Goal: Transaction & Acquisition: Purchase product/service

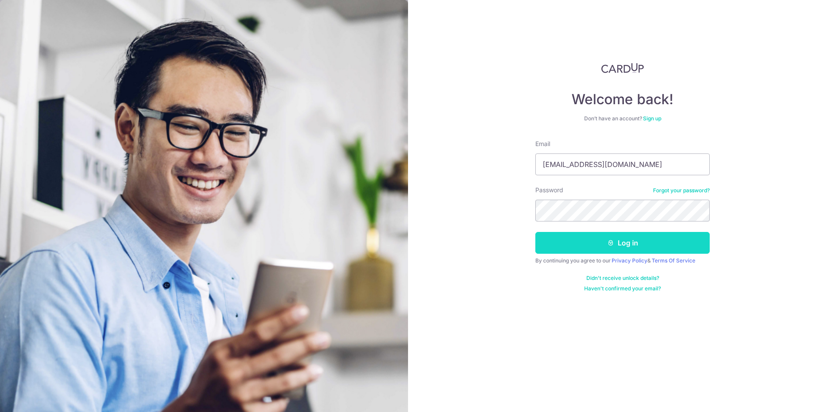
click at [586, 241] on button "Log in" at bounding box center [622, 243] width 174 height 22
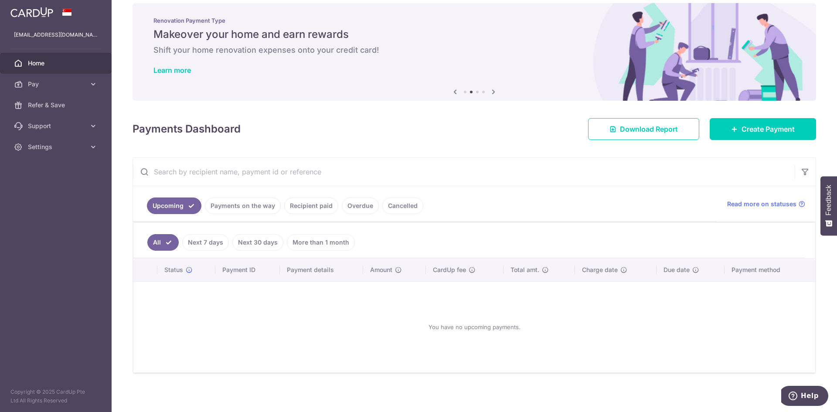
scroll to position [14, 0]
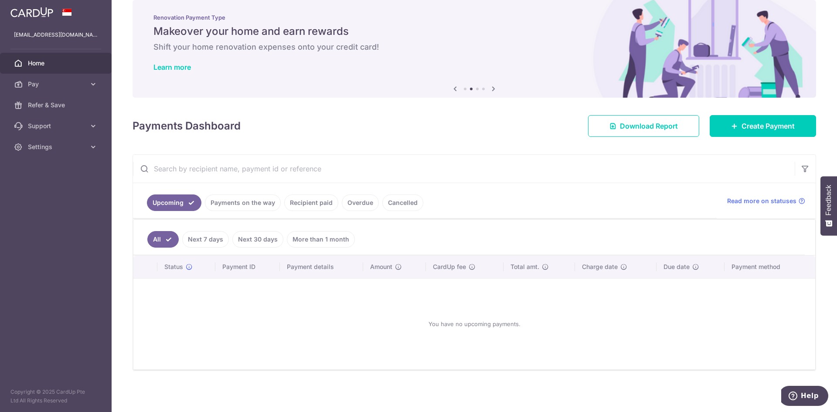
click at [237, 204] on link "Payments on the way" at bounding box center [243, 202] width 76 height 17
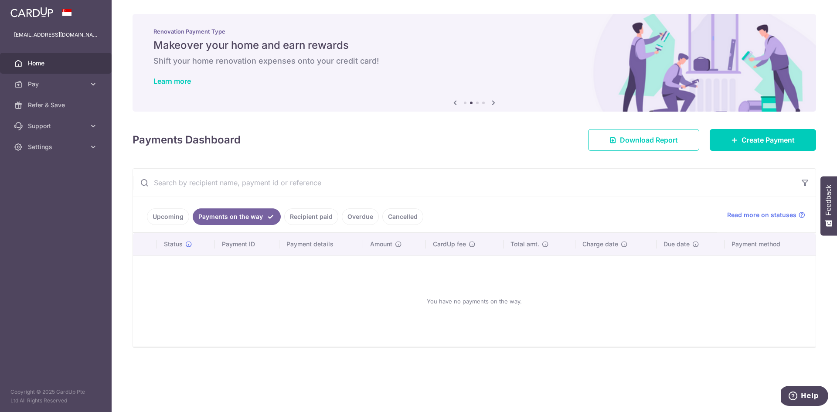
click at [149, 219] on link "Upcoming" at bounding box center [168, 216] width 42 height 17
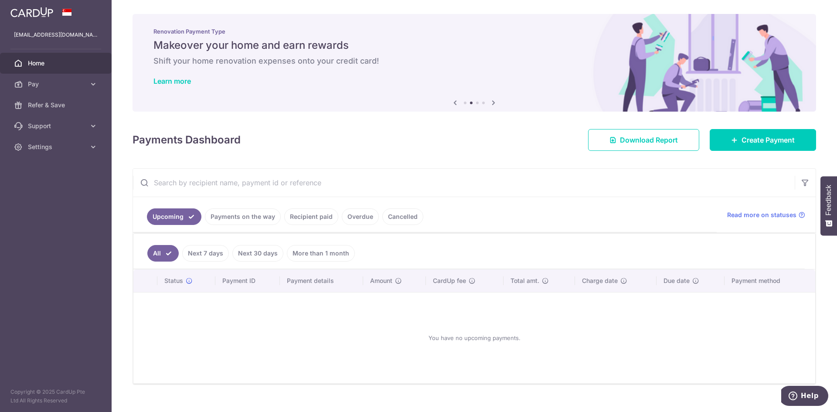
click at [210, 259] on link "Next 7 days" at bounding box center [205, 253] width 47 height 17
click at [159, 255] on link "All" at bounding box center [156, 253] width 19 height 17
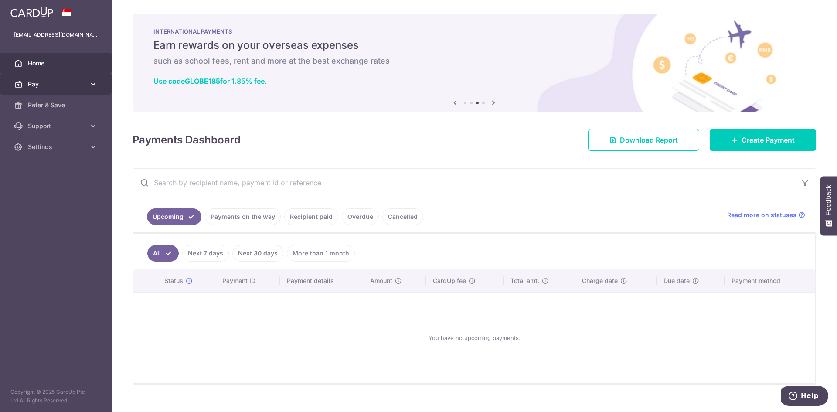
click at [44, 84] on span "Pay" at bounding box center [57, 84] width 58 height 9
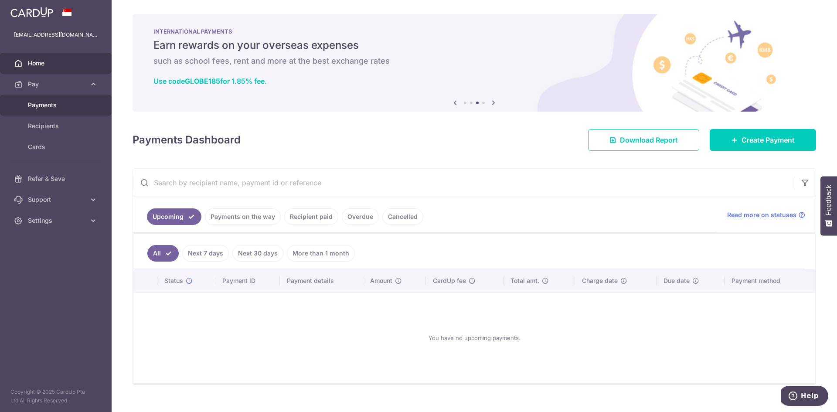
click at [49, 109] on span "Payments" at bounding box center [57, 105] width 58 height 9
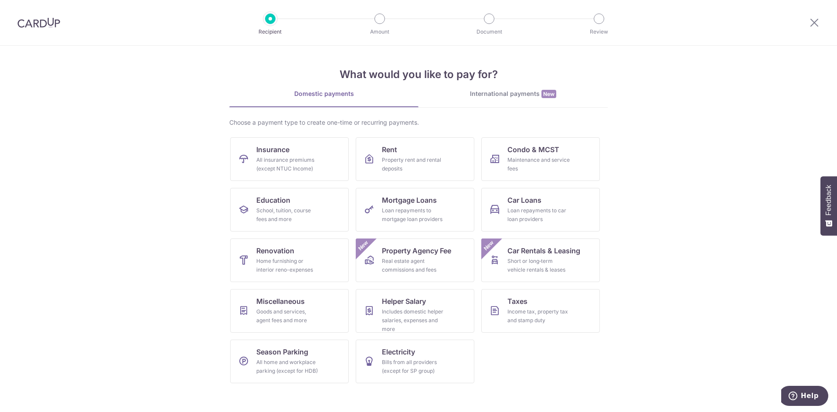
click at [512, 98] on div "International payments New" at bounding box center [512, 93] width 189 height 9
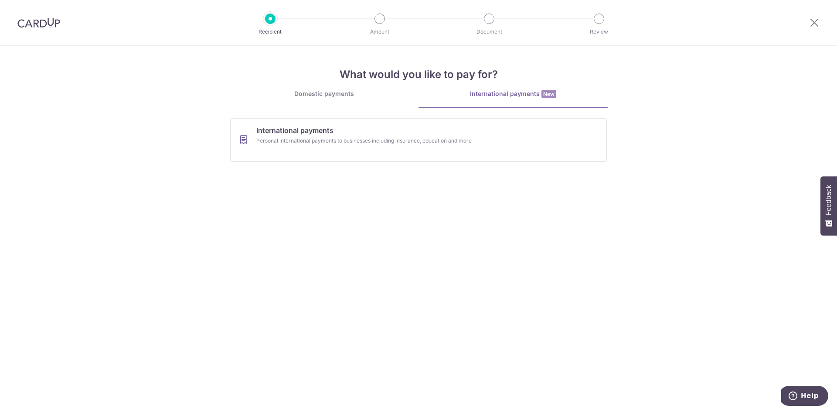
click at [306, 99] on link "Domestic payments" at bounding box center [323, 97] width 189 height 17
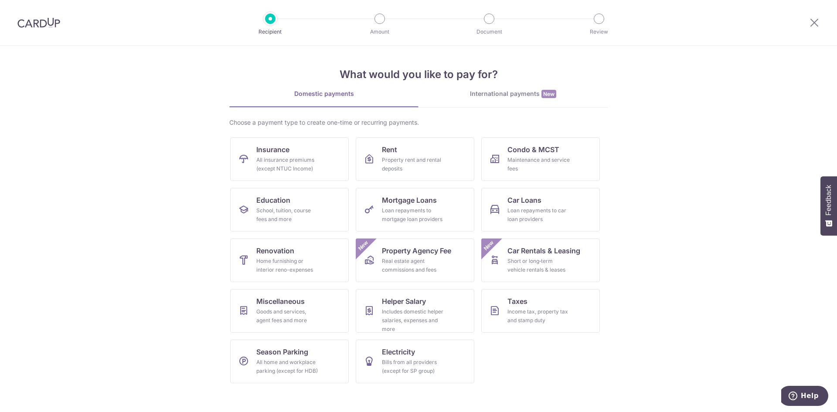
click at [39, 19] on img at bounding box center [38, 22] width 43 height 10
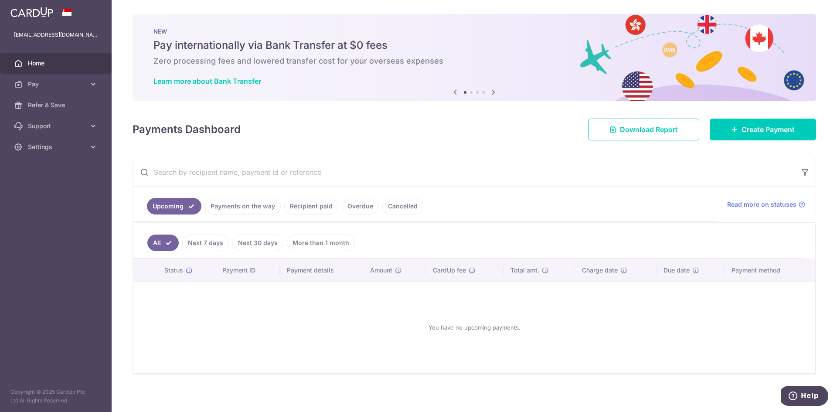
click at [401, 213] on link "Cancelled" at bounding box center [402, 206] width 41 height 17
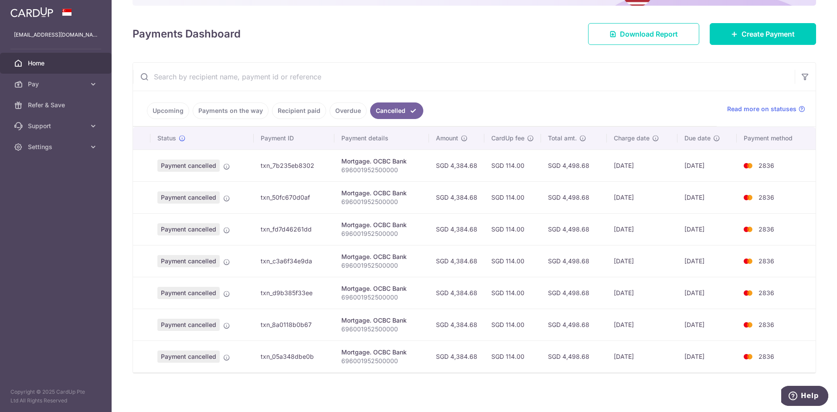
scroll to position [98, 0]
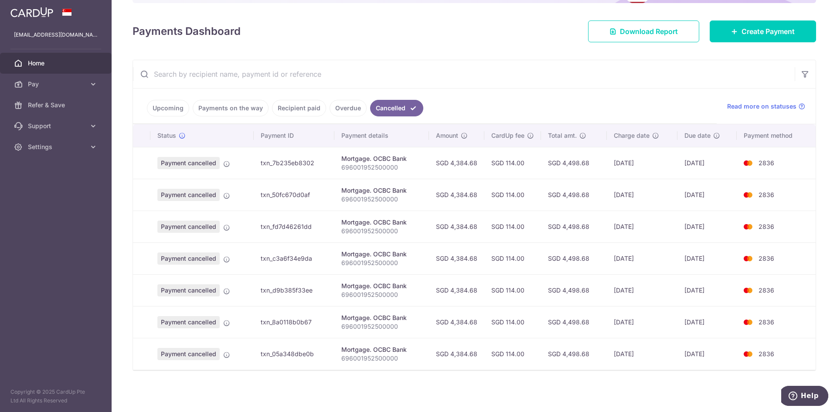
click at [345, 112] on link "Overdue" at bounding box center [348, 108] width 37 height 17
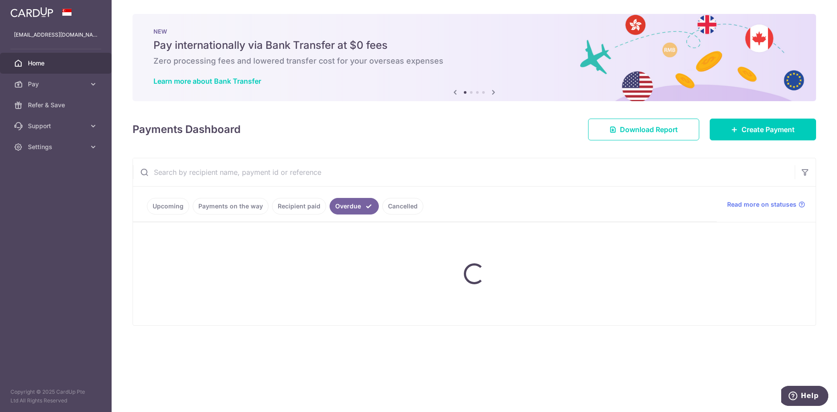
scroll to position [0, 0]
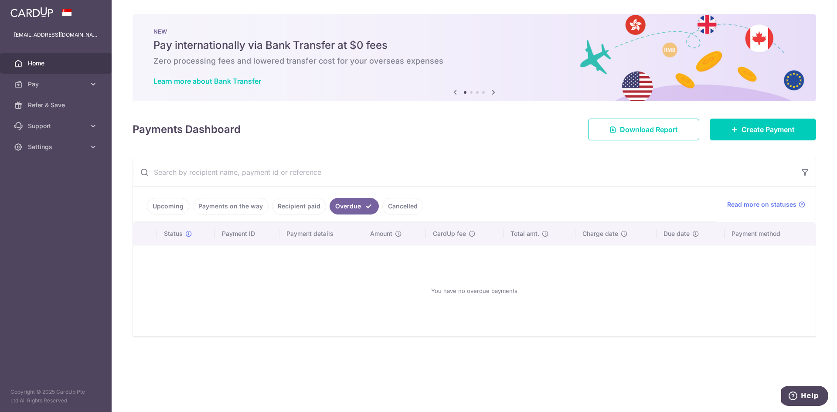
click at [408, 202] on link "Cancelled" at bounding box center [402, 206] width 41 height 17
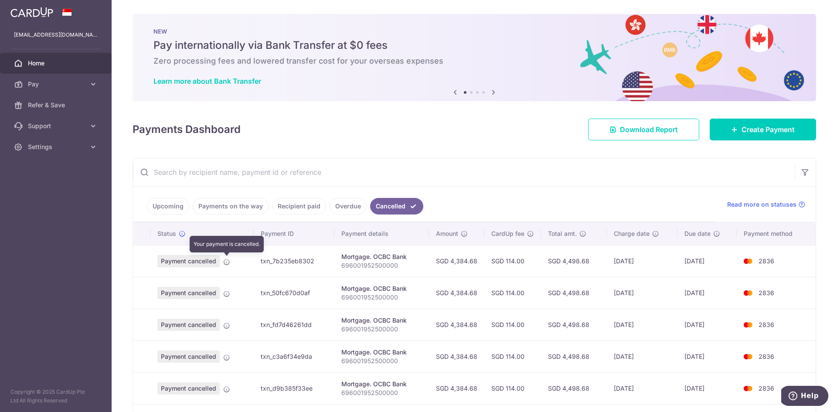
click at [226, 262] on icon at bounding box center [226, 261] width 7 height 7
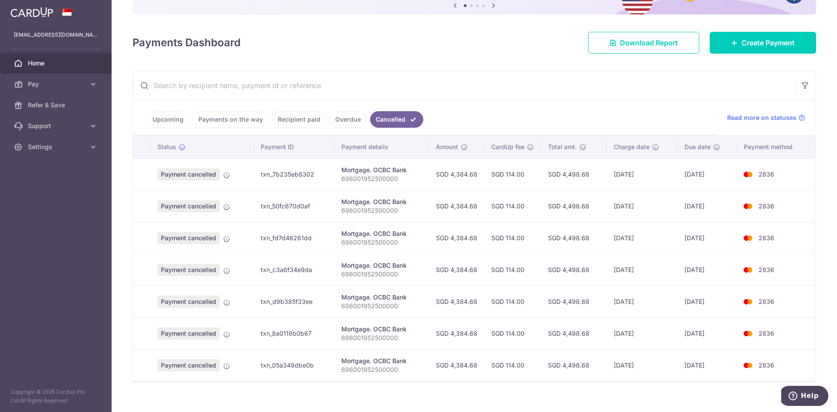
scroll to position [87, 0]
click at [297, 115] on link "Recipient paid" at bounding box center [299, 119] width 54 height 17
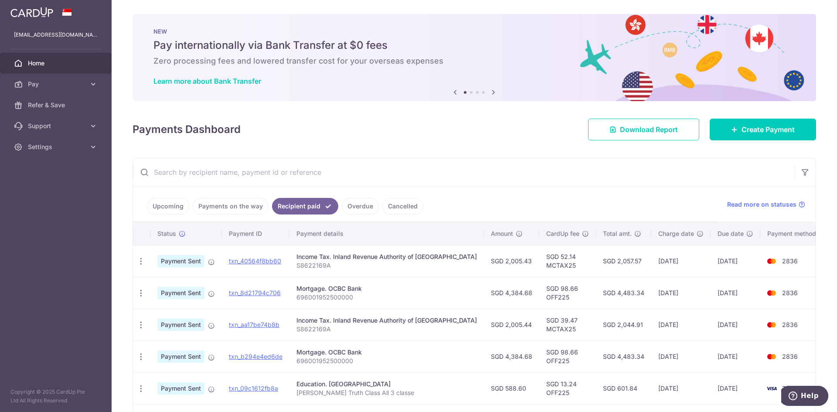
scroll to position [44, 0]
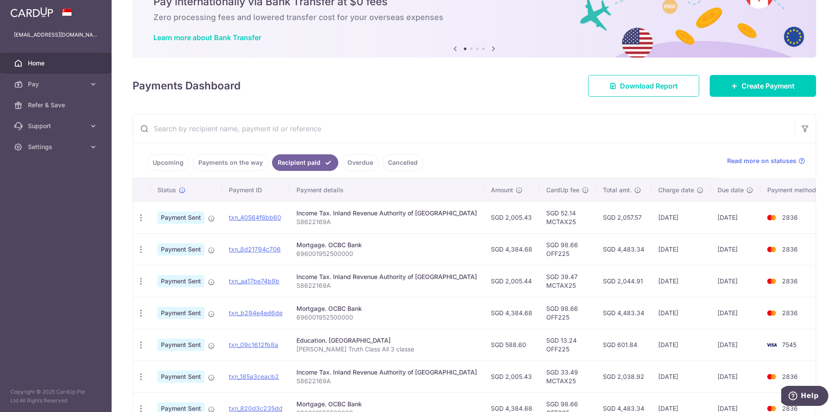
click at [400, 165] on link "Cancelled" at bounding box center [402, 162] width 41 height 17
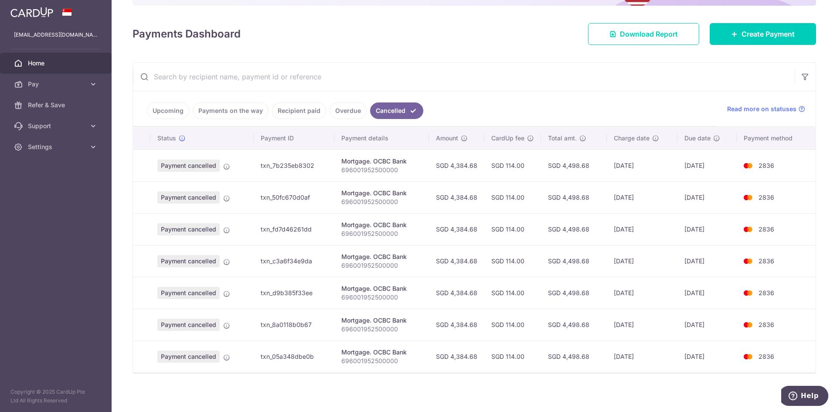
scroll to position [98, 0]
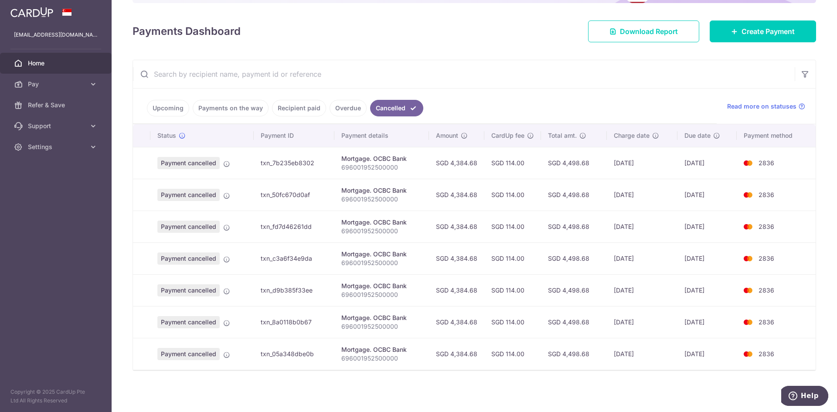
click at [344, 110] on link "Overdue" at bounding box center [348, 108] width 37 height 17
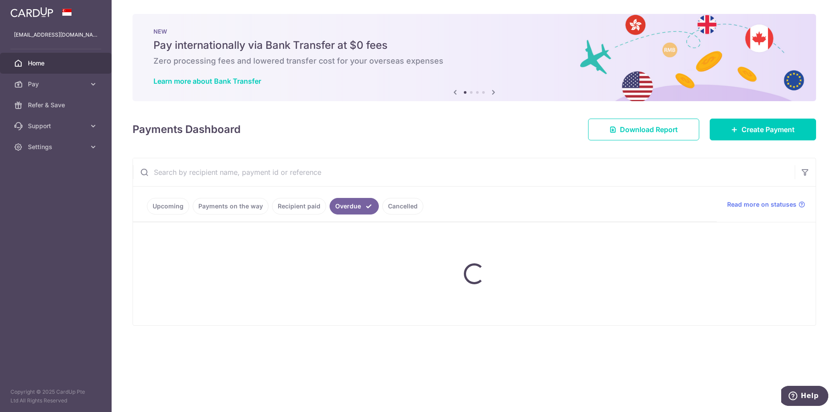
scroll to position [0, 0]
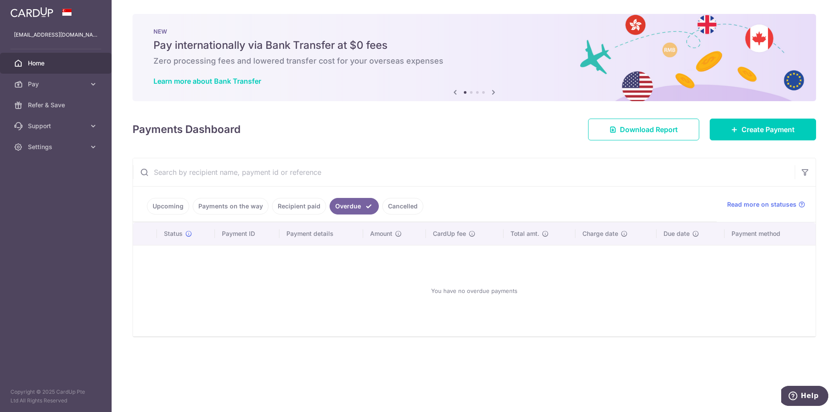
click at [307, 205] on link "Recipient paid" at bounding box center [299, 206] width 54 height 17
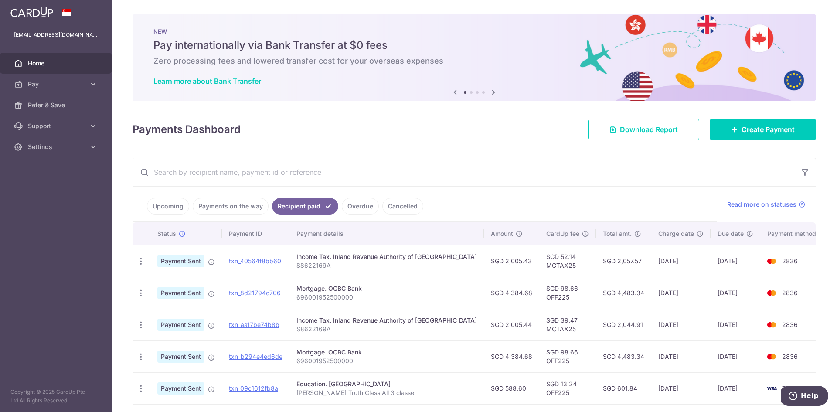
click at [238, 210] on link "Payments on the way" at bounding box center [231, 206] width 76 height 17
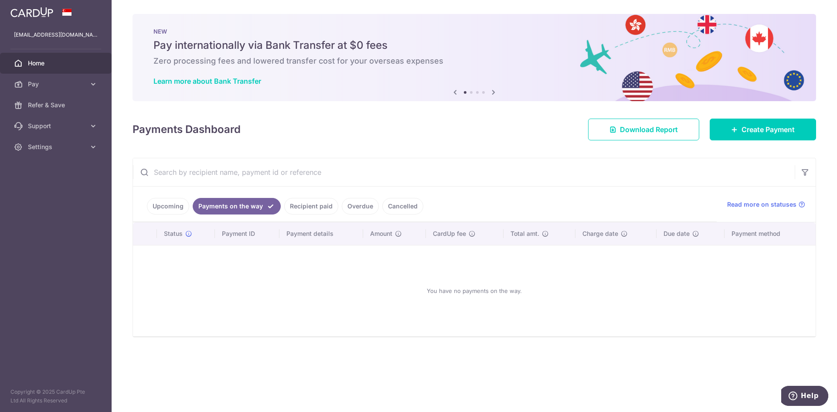
click at [172, 209] on link "Upcoming" at bounding box center [168, 206] width 42 height 17
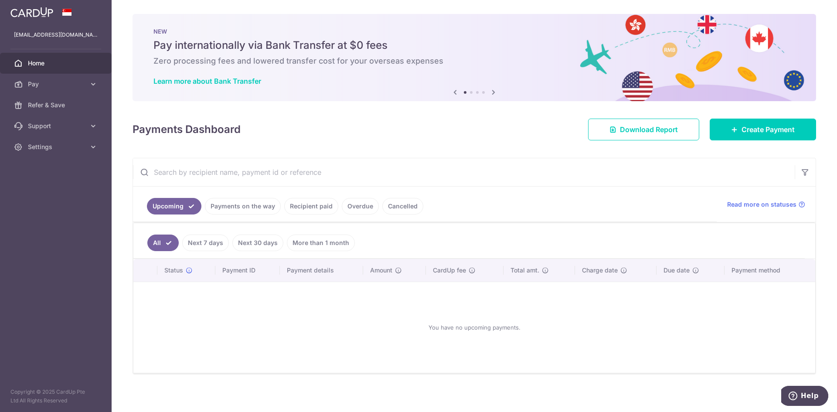
click at [408, 203] on link "Cancelled" at bounding box center [402, 206] width 41 height 17
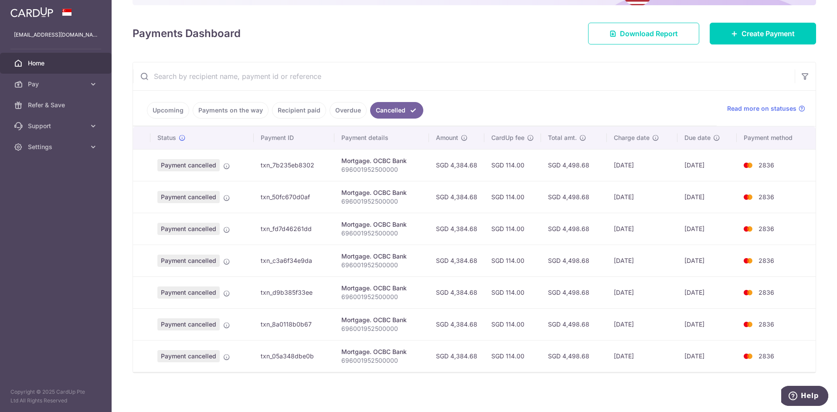
scroll to position [98, 0]
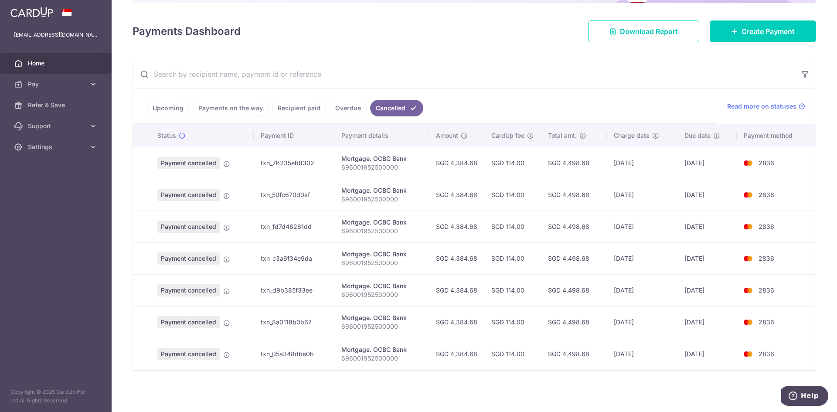
click at [351, 106] on link "Overdue" at bounding box center [348, 108] width 37 height 17
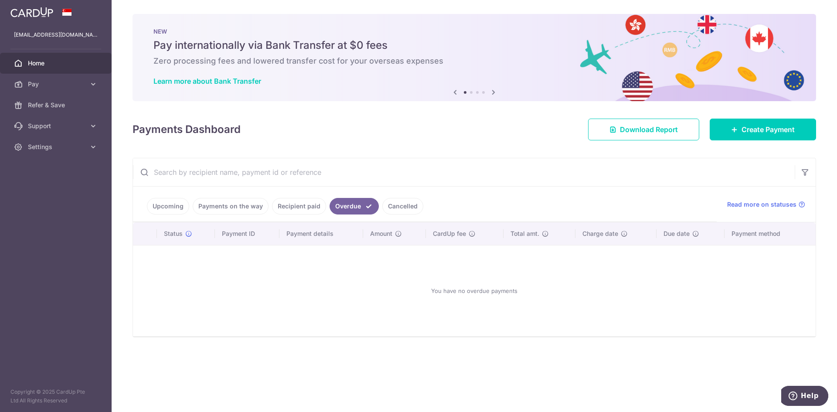
click at [180, 205] on link "Upcoming" at bounding box center [168, 206] width 42 height 17
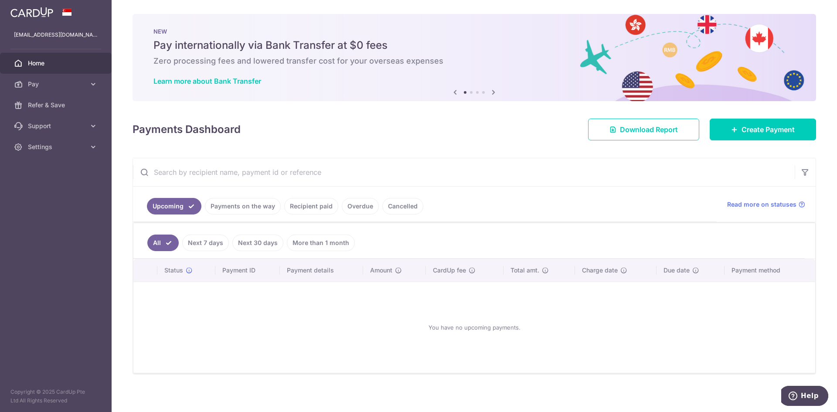
click at [240, 207] on link "Payments on the way" at bounding box center [243, 206] width 76 height 17
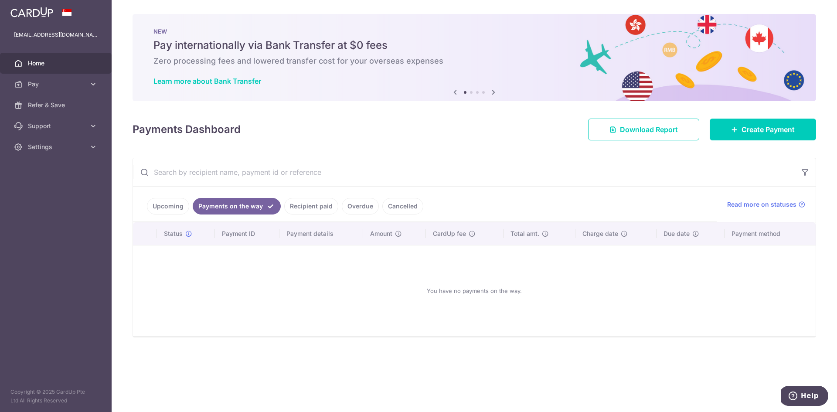
click at [350, 206] on link "Overdue" at bounding box center [360, 206] width 37 height 17
click at [306, 206] on link "Recipient paid" at bounding box center [299, 206] width 54 height 17
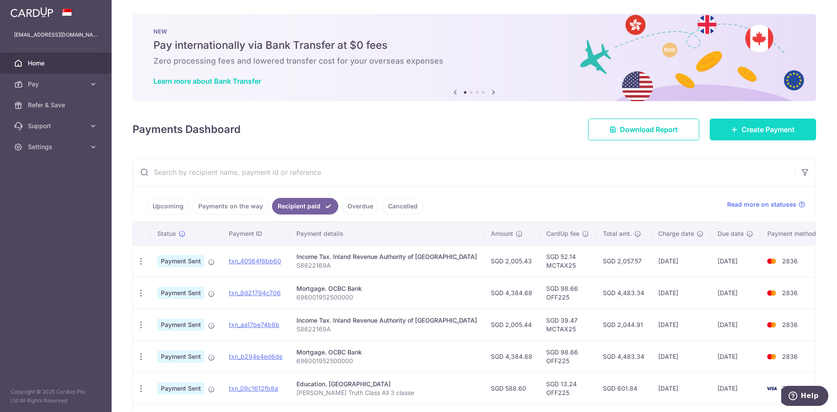
click at [741, 128] on span "Create Payment" at bounding box center [767, 129] width 53 height 10
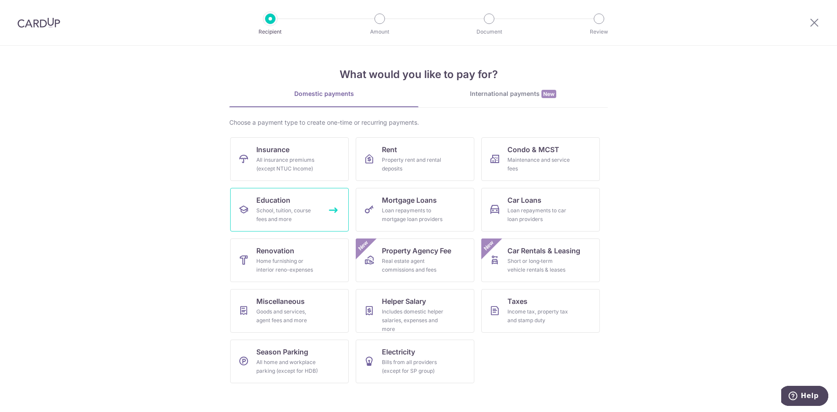
click at [301, 211] on div "School, tuition, course fees and more" at bounding box center [287, 214] width 63 height 17
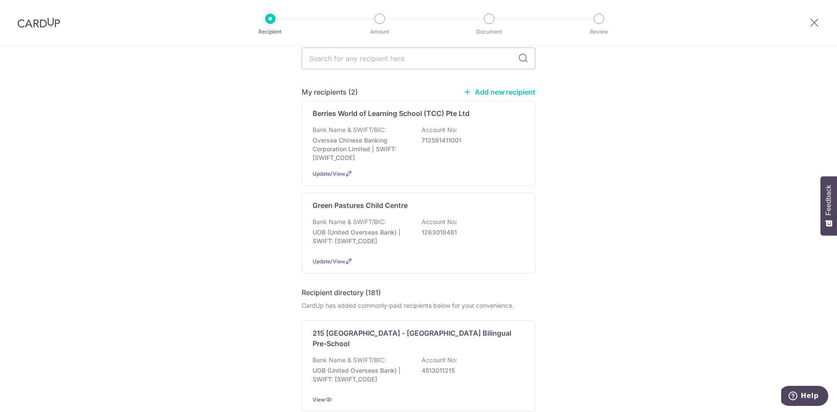
scroll to position [87, 0]
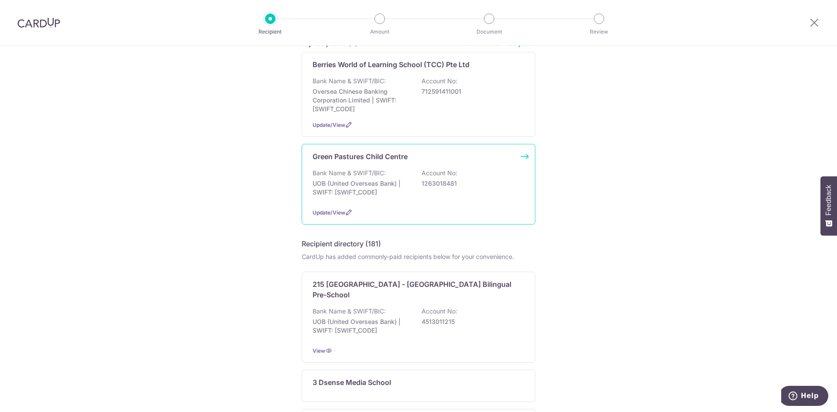
click at [415, 194] on div "Bank Name & SWIFT/BIC: UOB (United Overseas Bank) | SWIFT: UOVBSGSGXXX Account …" at bounding box center [419, 185] width 212 height 32
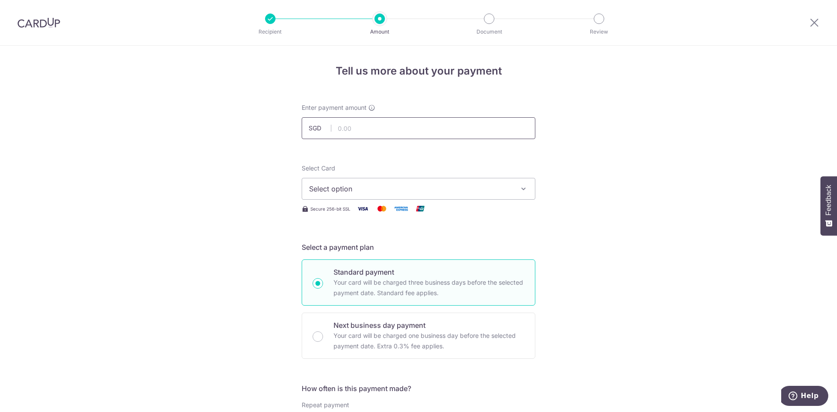
click at [382, 124] on input "text" at bounding box center [419, 128] width 234 height 22
type input "588.60"
click at [388, 192] on span "Select option" at bounding box center [410, 189] width 203 height 10
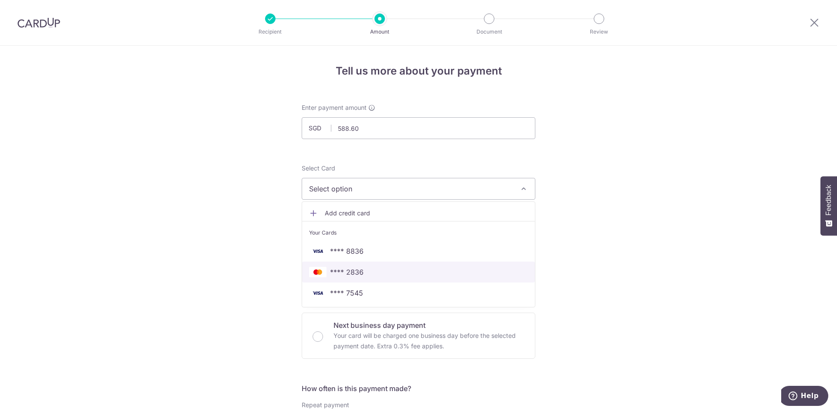
click at [360, 274] on span "**** 2836" at bounding box center [347, 272] width 34 height 10
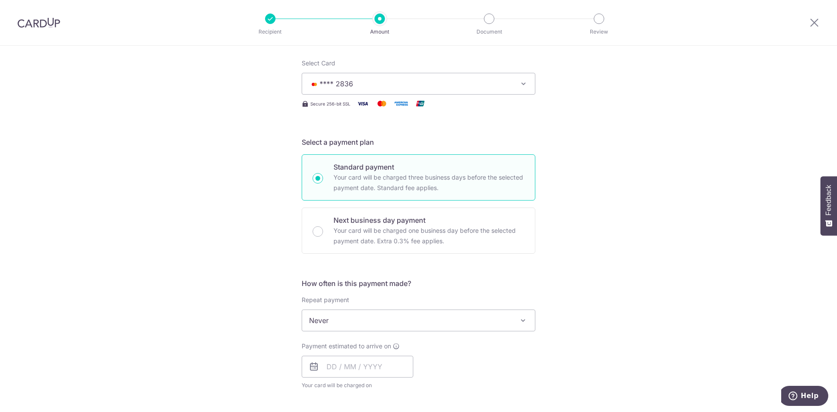
scroll to position [131, 0]
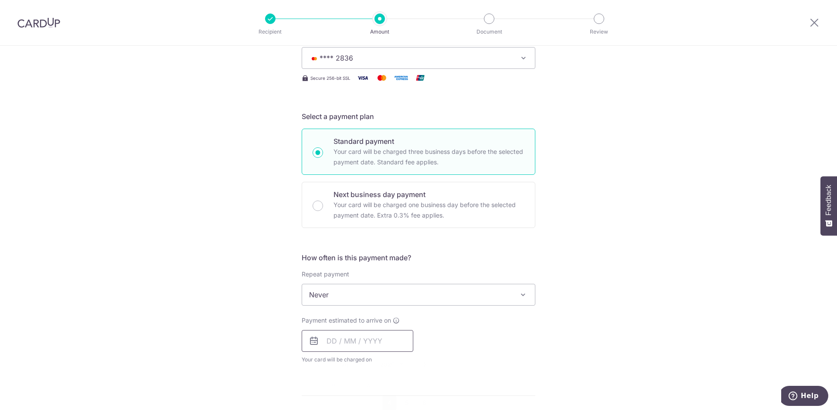
drag, startPoint x: 331, startPoint y: 340, endPoint x: 425, endPoint y: 348, distance: 94.5
click at [331, 340] on input "text" at bounding box center [358, 341] width 112 height 22
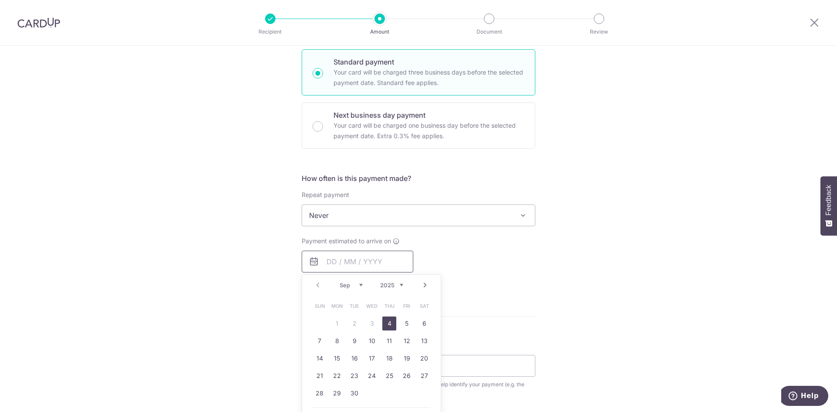
scroll to position [262, 0]
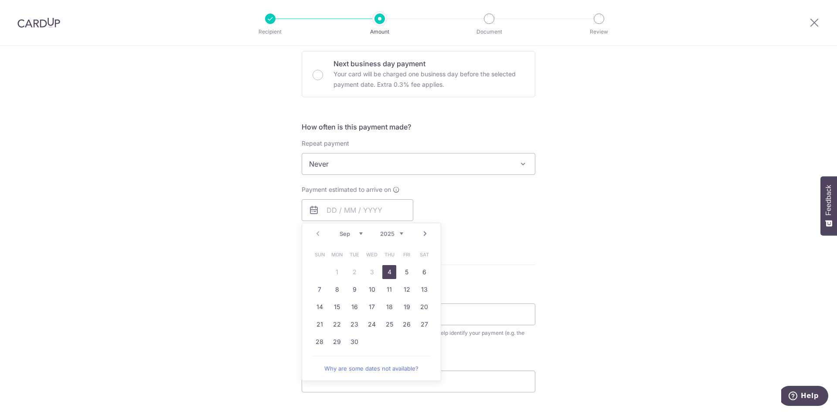
drag, startPoint x: 389, startPoint y: 274, endPoint x: 522, endPoint y: 232, distance: 139.7
click at [389, 274] on link "4" at bounding box center [389, 272] width 14 height 14
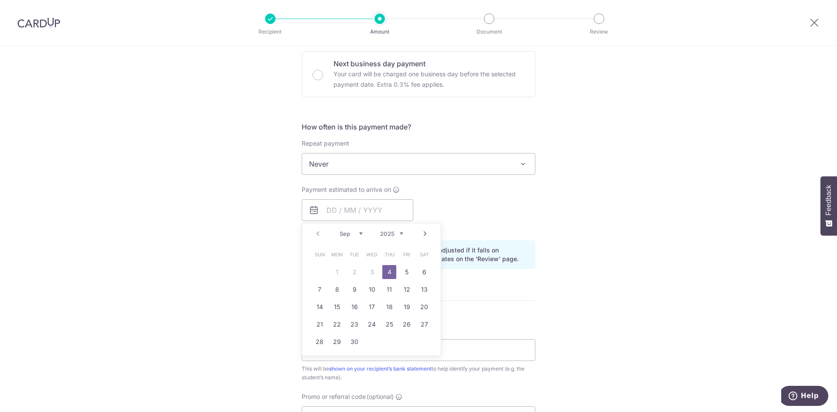
type input "[DATE]"
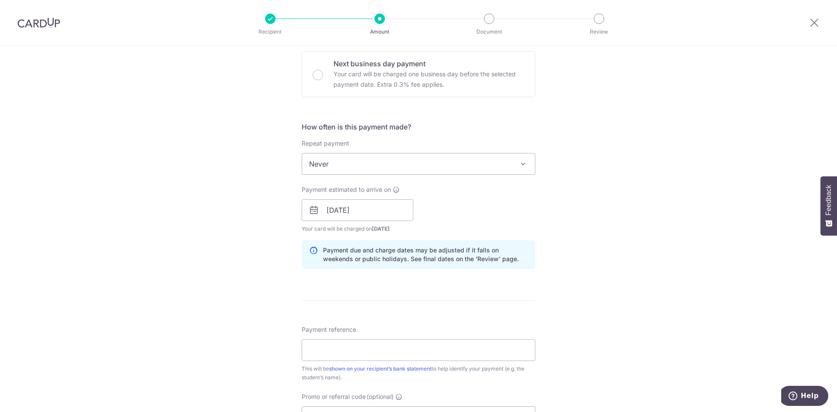
scroll to position [305, 0]
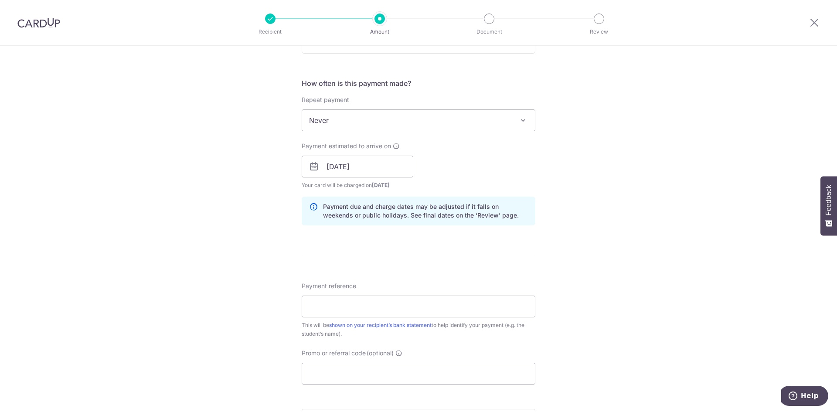
click at [676, 209] on div "Tell us more about your payment Enter payment amount SGD 588.60 588.60 Select C…" at bounding box center [418, 153] width 837 height 824
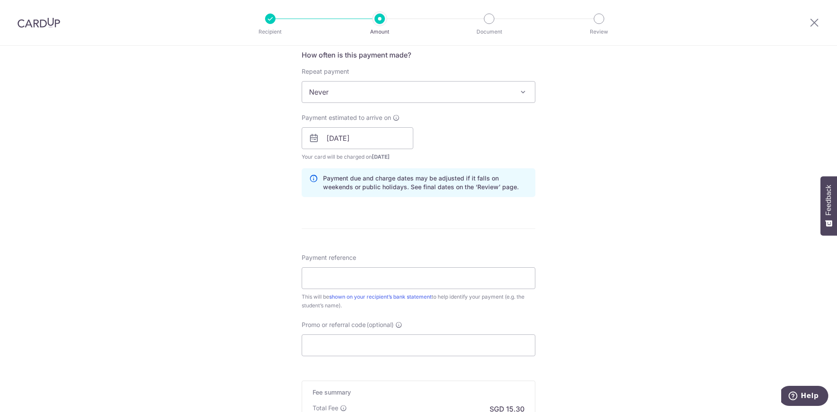
scroll to position [349, 0]
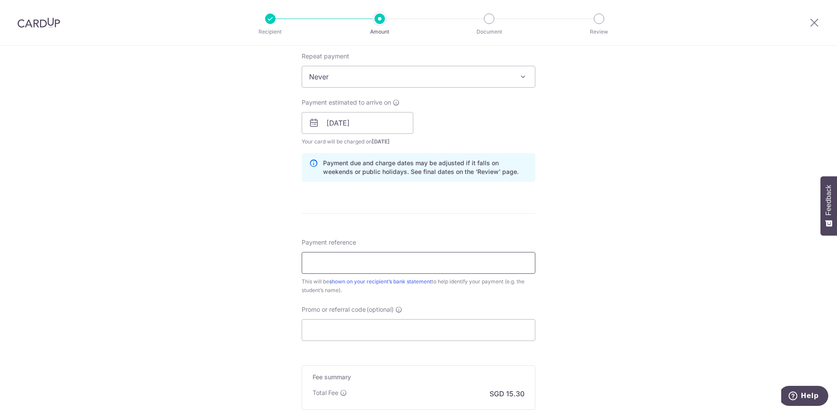
click at [458, 266] on input "Payment reference" at bounding box center [419, 263] width 234 height 22
type input "[PERSON_NAME] Truth Class"
click at [576, 279] on div "Tell us more about your payment Enter payment amount SGD 588.60 588.60 Select C…" at bounding box center [418, 109] width 837 height 824
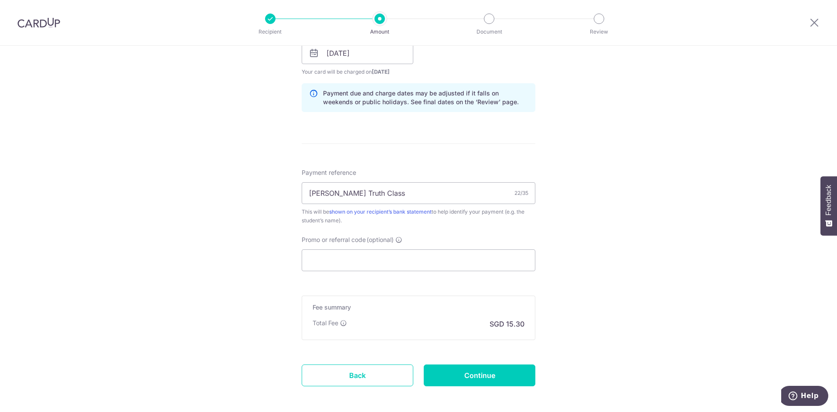
scroll to position [436, 0]
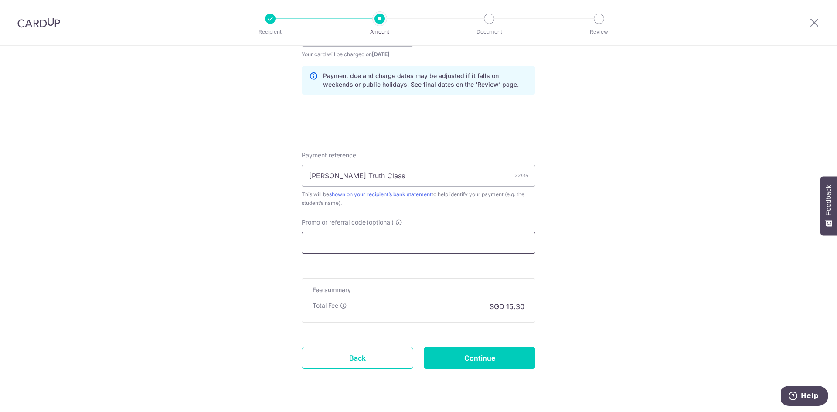
click at [373, 240] on input "Promo or referral code (optional)" at bounding box center [419, 243] width 234 height 22
paste input "OFF225"
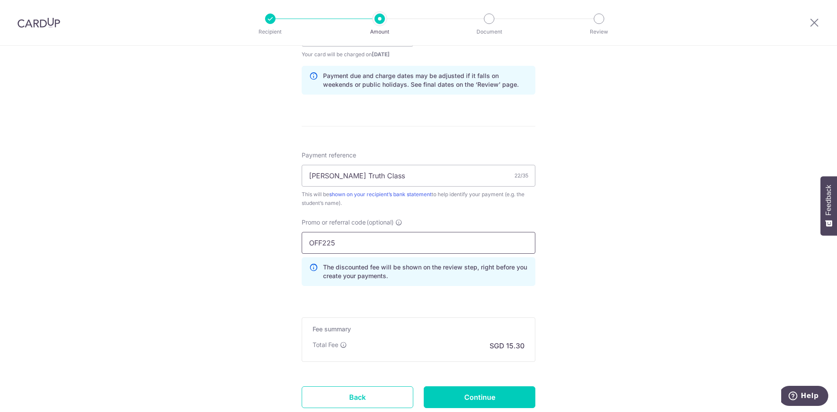
type input "OFF225"
click at [623, 295] on div "Tell us more about your payment Enter payment amount SGD 588.60 588.60 Select C…" at bounding box center [418, 42] width 837 height 864
click at [496, 391] on input "Continue" at bounding box center [480, 397] width 112 height 22
type input "Create Schedule"
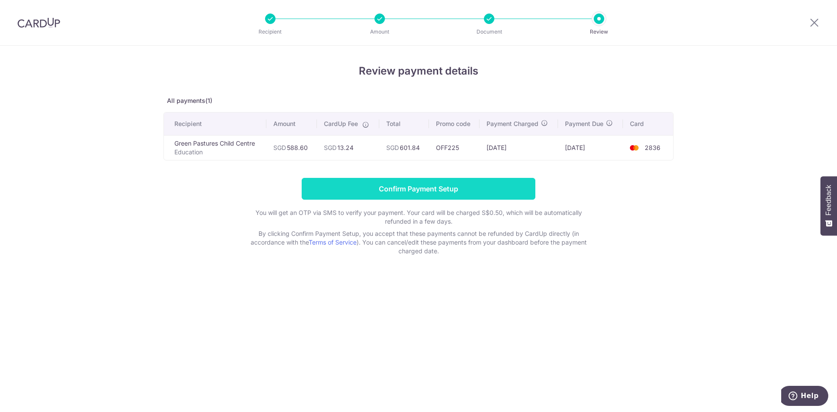
click at [405, 190] on input "Confirm Payment Setup" at bounding box center [419, 189] width 234 height 22
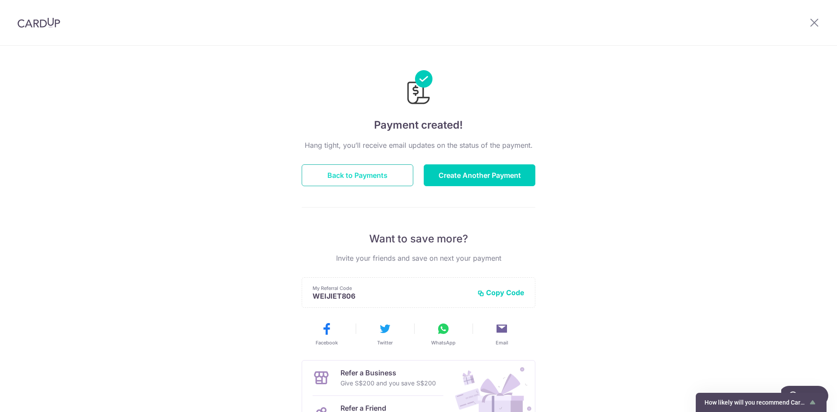
click at [368, 176] on button "Back to Payments" at bounding box center [358, 175] width 112 height 22
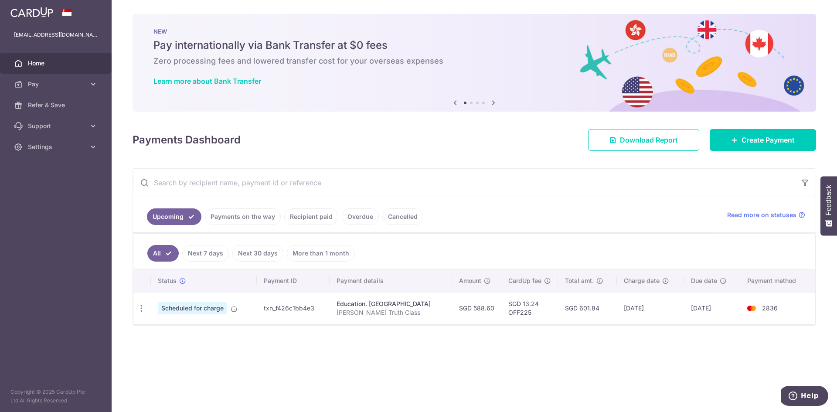
click at [254, 218] on link "Payments on the way" at bounding box center [243, 216] width 76 height 17
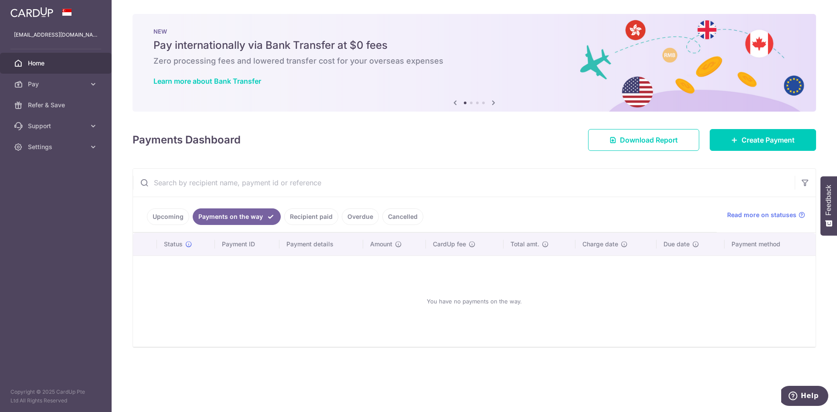
click at [305, 218] on link "Recipient paid" at bounding box center [311, 216] width 54 height 17
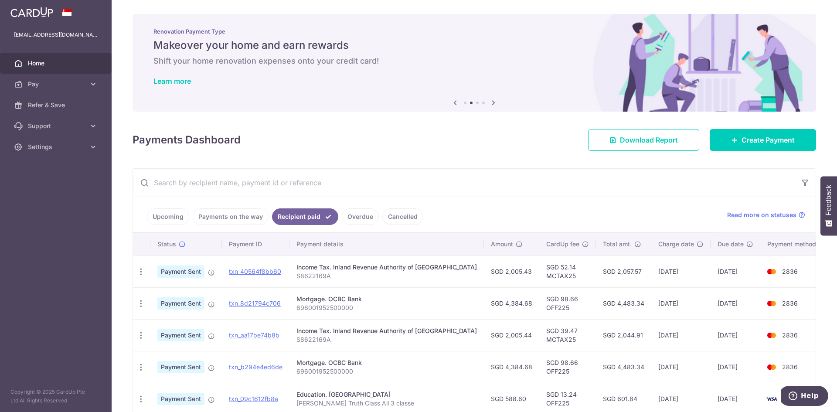
scroll to position [44, 0]
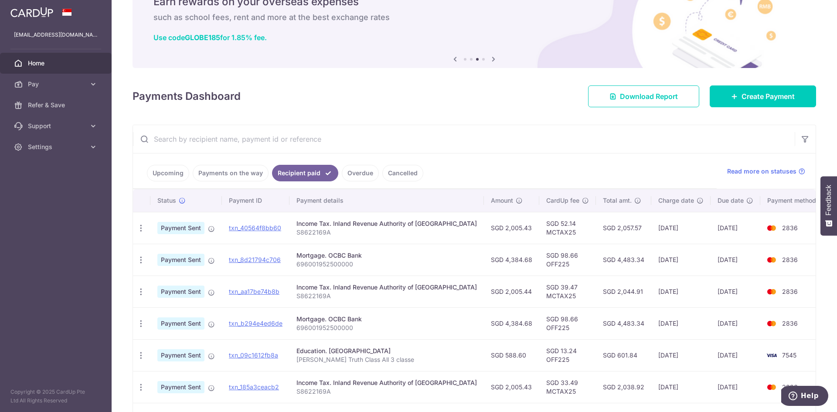
click at [176, 173] on link "Upcoming" at bounding box center [168, 173] width 42 height 17
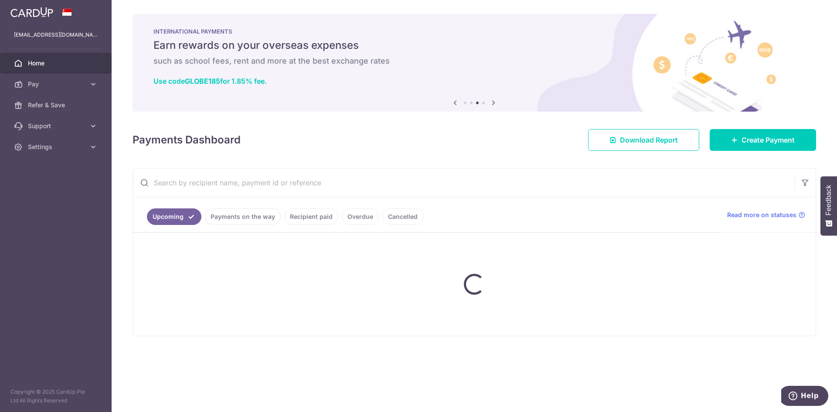
scroll to position [0, 0]
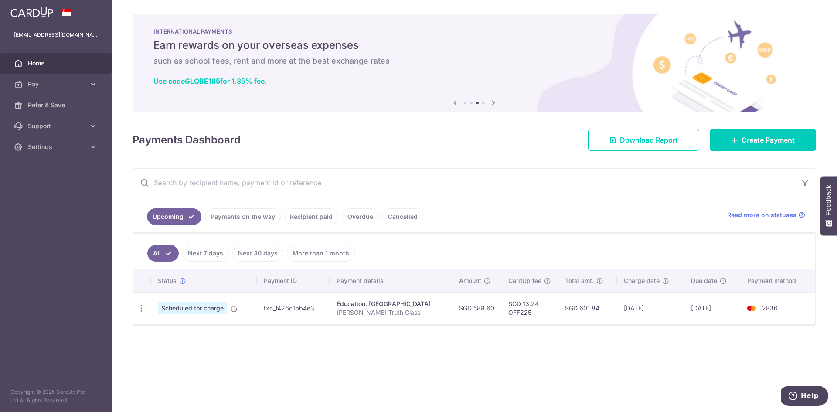
click at [203, 256] on link "Next 7 days" at bounding box center [205, 253] width 47 height 17
click at [271, 250] on link "Next 30 days" at bounding box center [257, 253] width 51 height 17
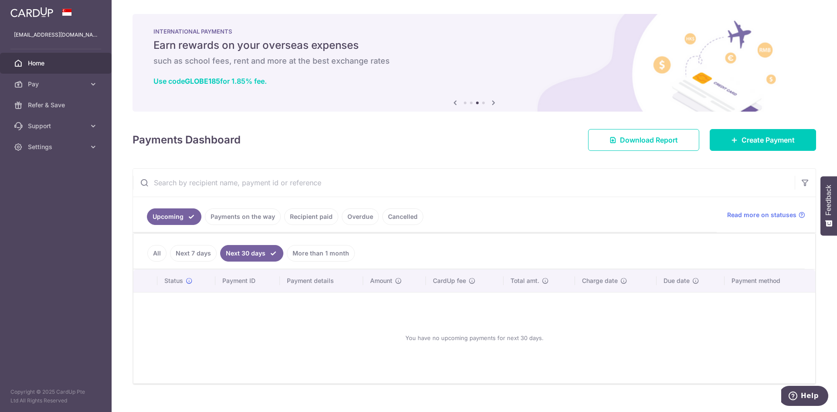
click at [329, 250] on link "More than 1 month" at bounding box center [321, 253] width 68 height 17
click at [241, 251] on link "Next 30 days" at bounding box center [245, 253] width 51 height 17
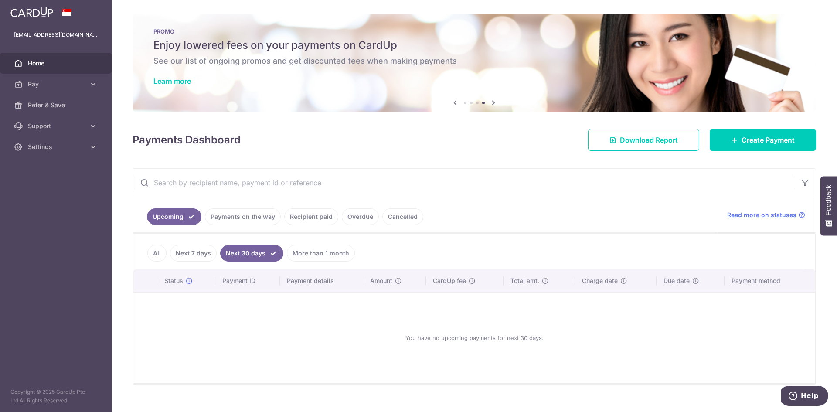
click at [197, 252] on link "Next 7 days" at bounding box center [193, 253] width 47 height 17
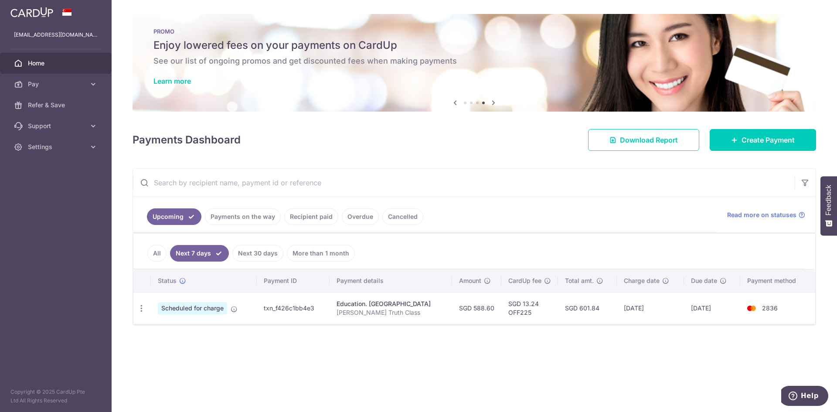
click at [162, 252] on link "All" at bounding box center [156, 253] width 19 height 17
click at [142, 308] on icon "button" at bounding box center [141, 308] width 9 height 9
click at [466, 313] on td "SGD 588.60" at bounding box center [476, 308] width 49 height 32
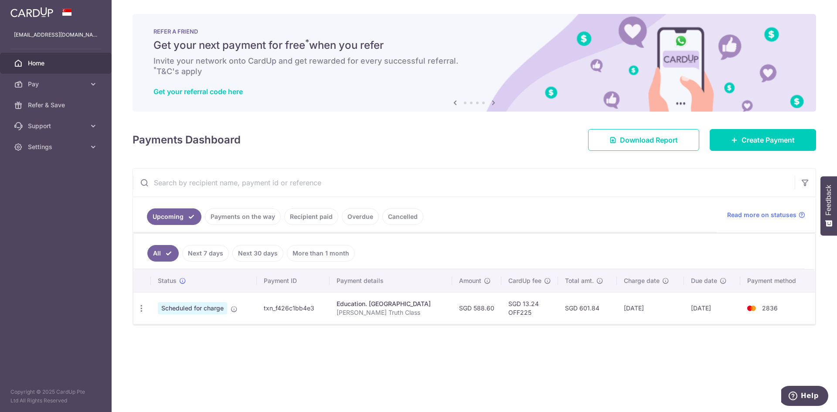
click at [197, 307] on span "Scheduled for charge" at bounding box center [192, 308] width 69 height 12
click at [260, 217] on link "Payments on the way" at bounding box center [243, 216] width 76 height 17
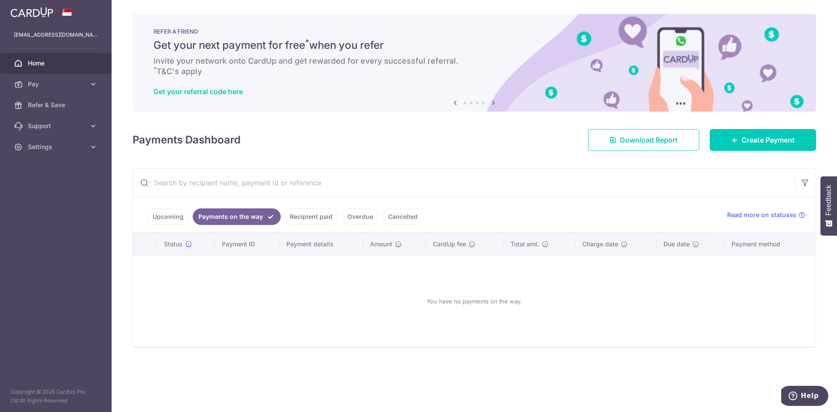
click at [173, 217] on link "Upcoming" at bounding box center [168, 216] width 42 height 17
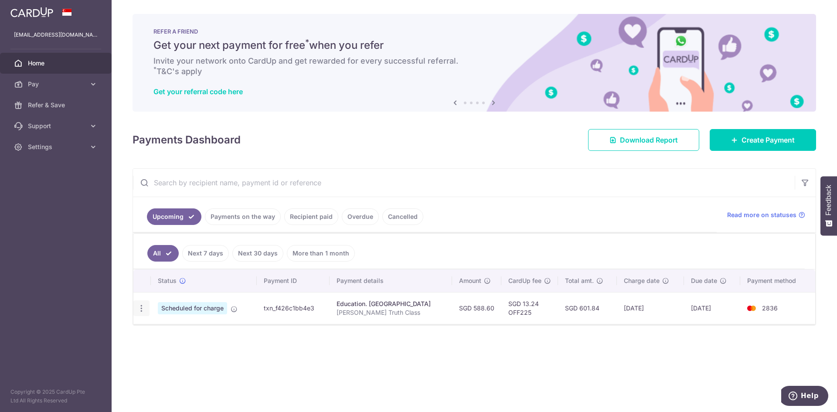
click at [141, 308] on icon "button" at bounding box center [141, 308] width 9 height 9
click at [180, 332] on span "Update payment" at bounding box center [187, 332] width 59 height 10
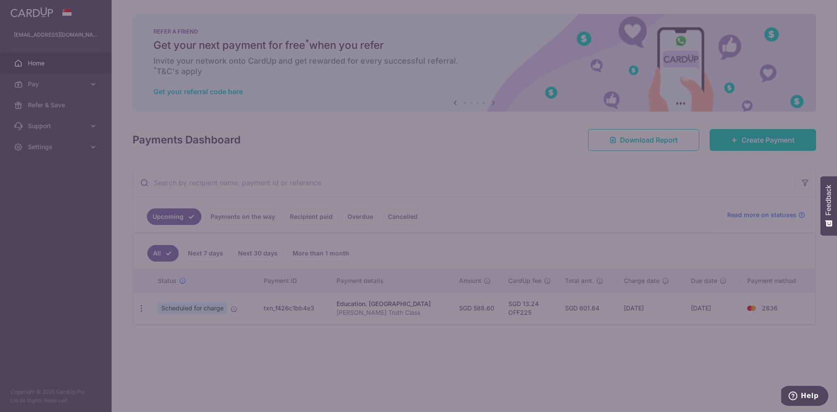
type input "OFF225"
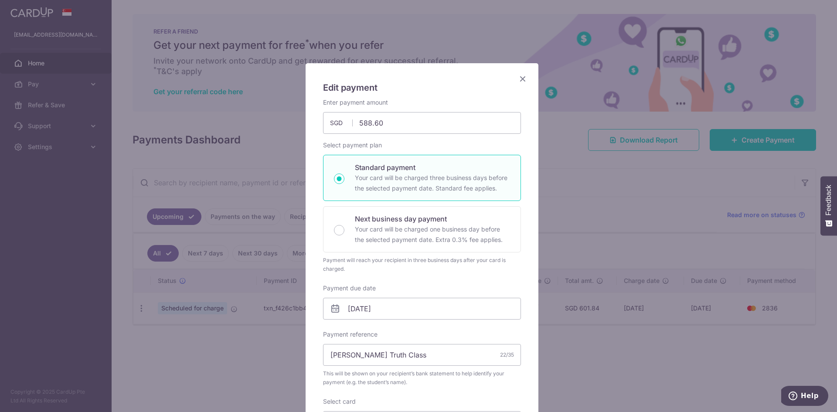
click at [518, 77] on icon "Close" at bounding box center [522, 78] width 10 height 11
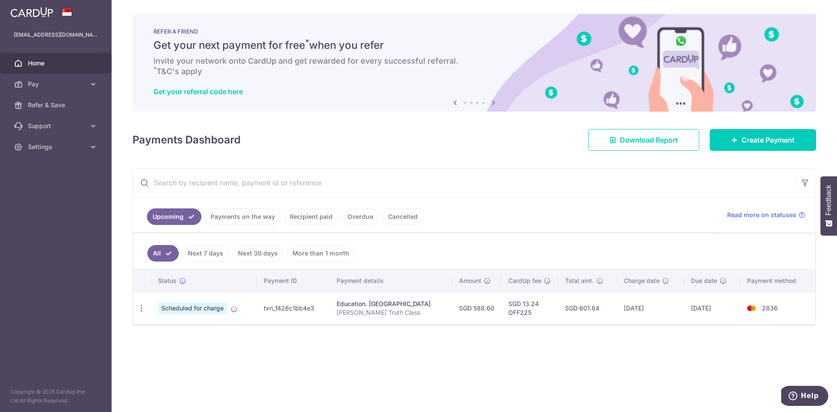
click at [778, 303] on td "2836" at bounding box center [777, 308] width 75 height 32
click at [629, 140] on span "Download Report" at bounding box center [649, 140] width 58 height 10
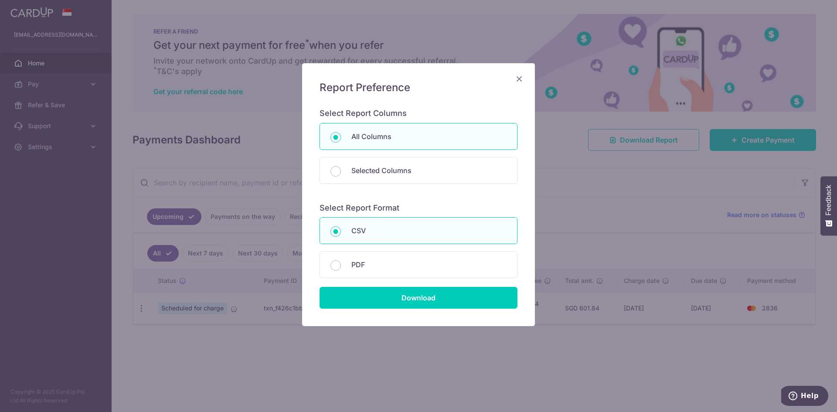
click at [520, 78] on icon "Close" at bounding box center [519, 78] width 10 height 11
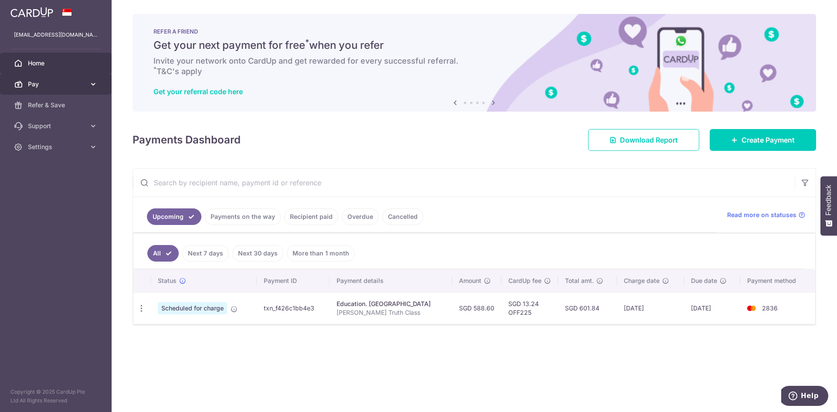
click at [61, 81] on span "Pay" at bounding box center [57, 84] width 58 height 9
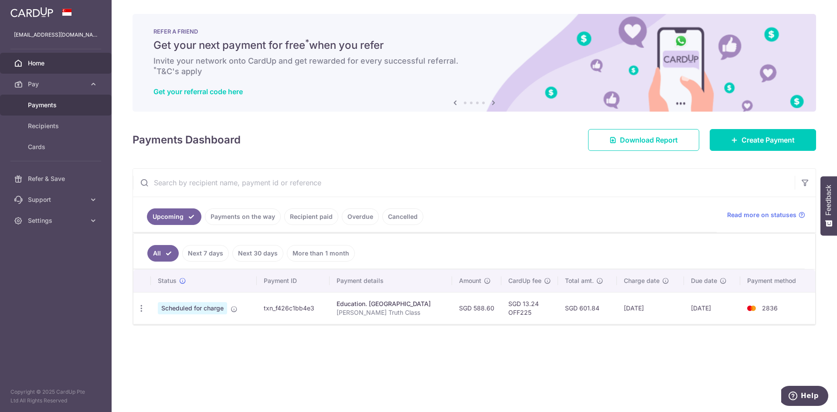
click at [59, 107] on span "Payments" at bounding box center [57, 105] width 58 height 9
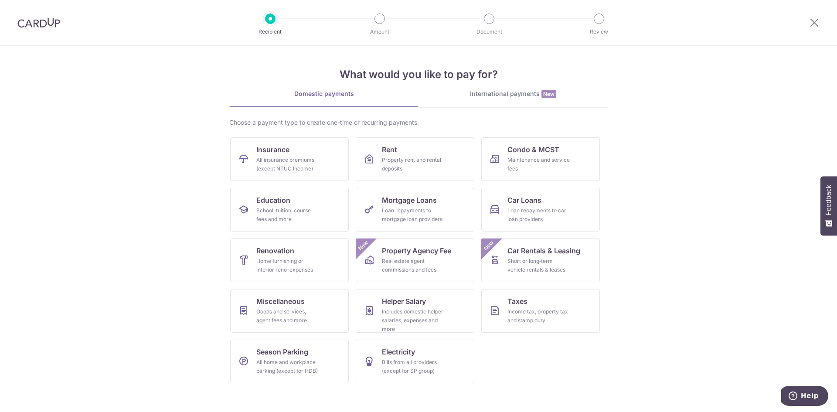
click at [31, 23] on img at bounding box center [38, 22] width 43 height 10
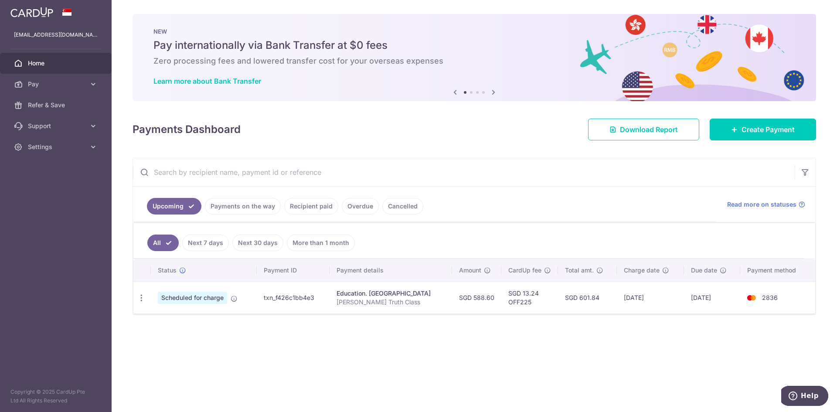
click at [33, 61] on span "Home" at bounding box center [57, 63] width 58 height 9
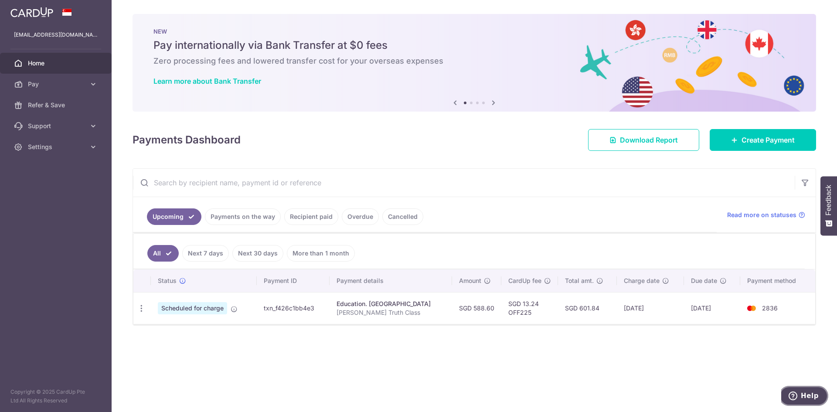
click at [805, 396] on span "Help" at bounding box center [810, 396] width 18 height 8
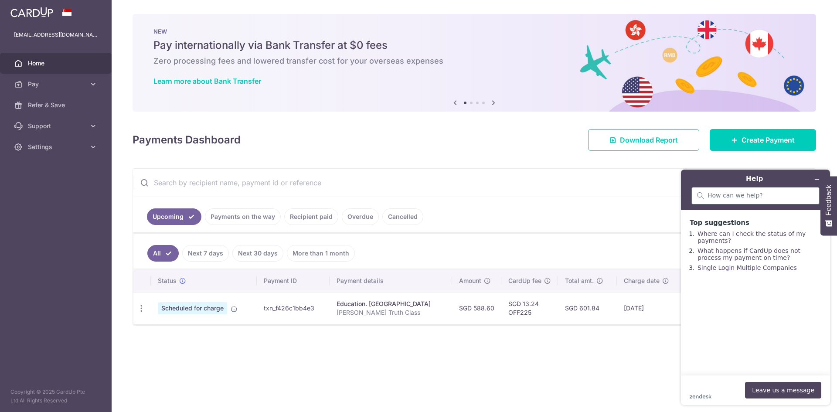
click at [734, 188] on div at bounding box center [755, 195] width 128 height 17
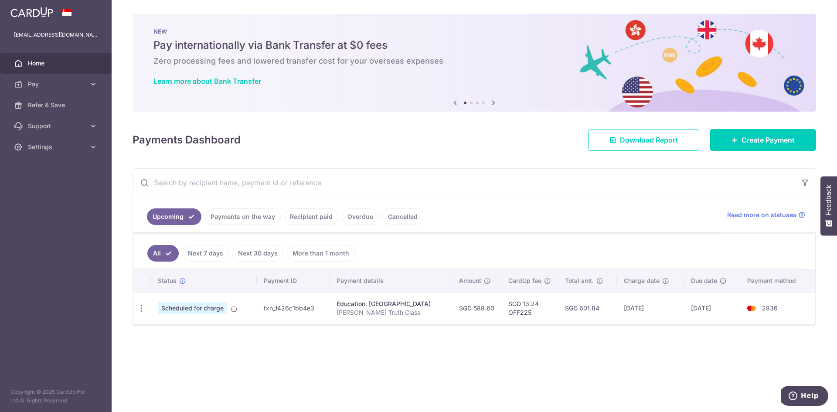
click at [221, 221] on link "Payments on the way" at bounding box center [243, 216] width 76 height 17
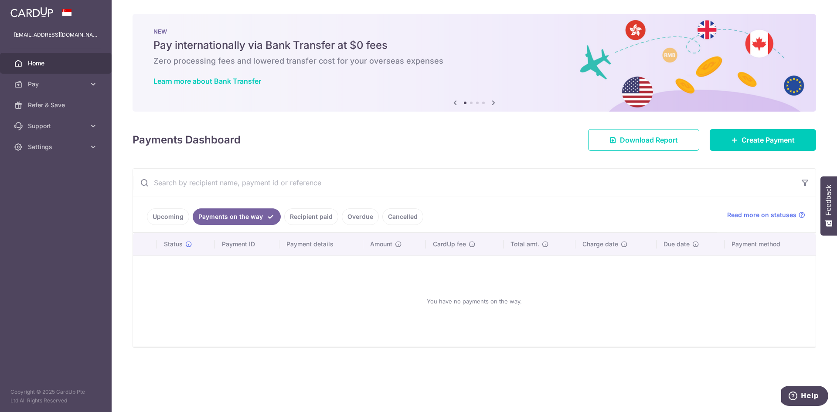
click at [315, 209] on link "Recipient paid" at bounding box center [311, 216] width 54 height 17
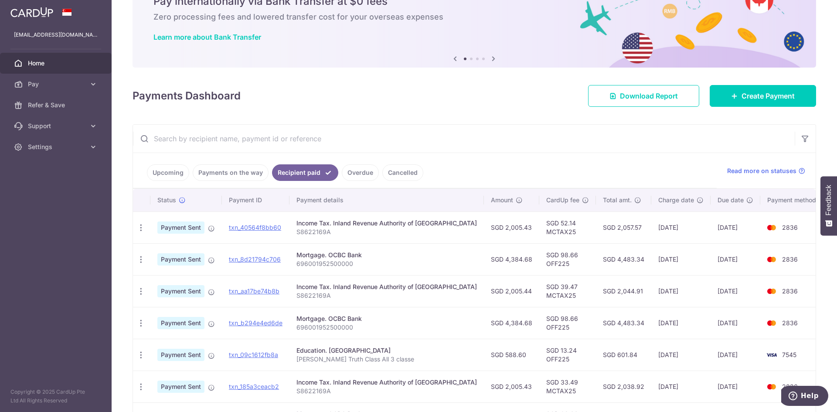
scroll to position [44, 0]
click at [86, 129] on link "Support" at bounding box center [56, 126] width 112 height 21
